Goal: Information Seeking & Learning: Learn about a topic

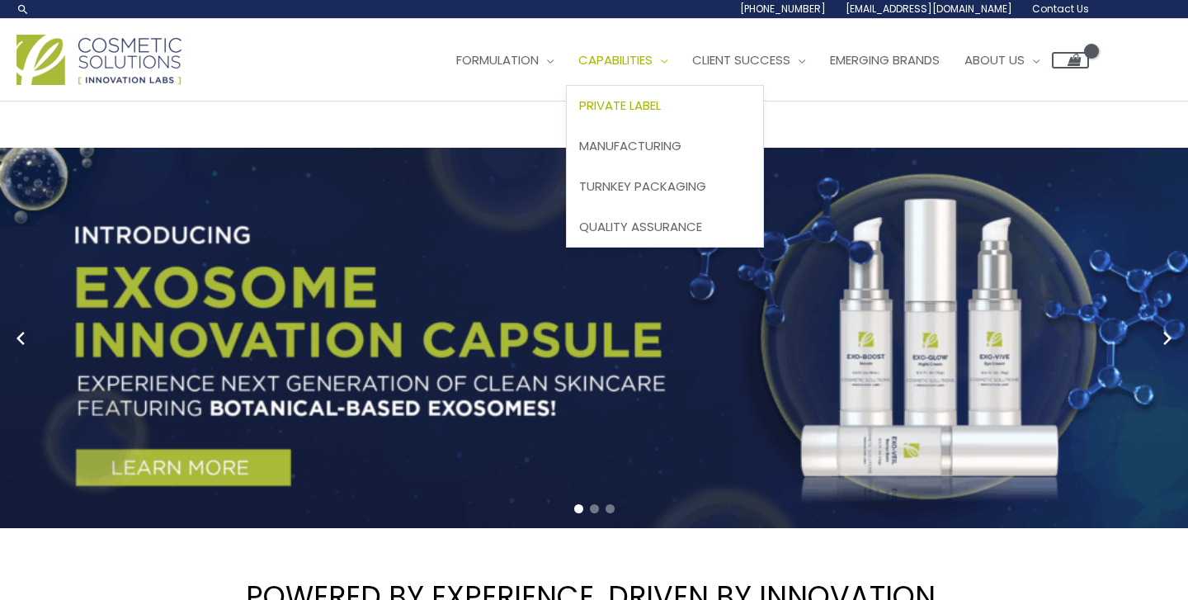
click at [567, 126] on link "Private Label" at bounding box center [665, 106] width 196 height 40
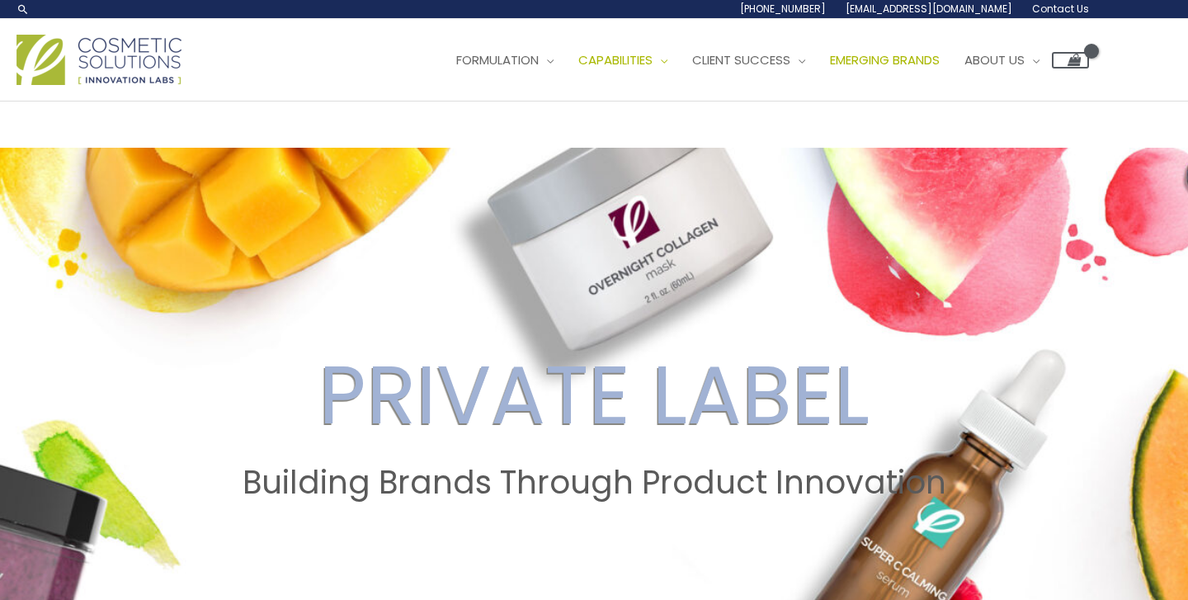
click at [830, 68] on span "Emerging Brands" at bounding box center [885, 59] width 110 height 17
